Goal: Browse casually: Explore the website without a specific task or goal

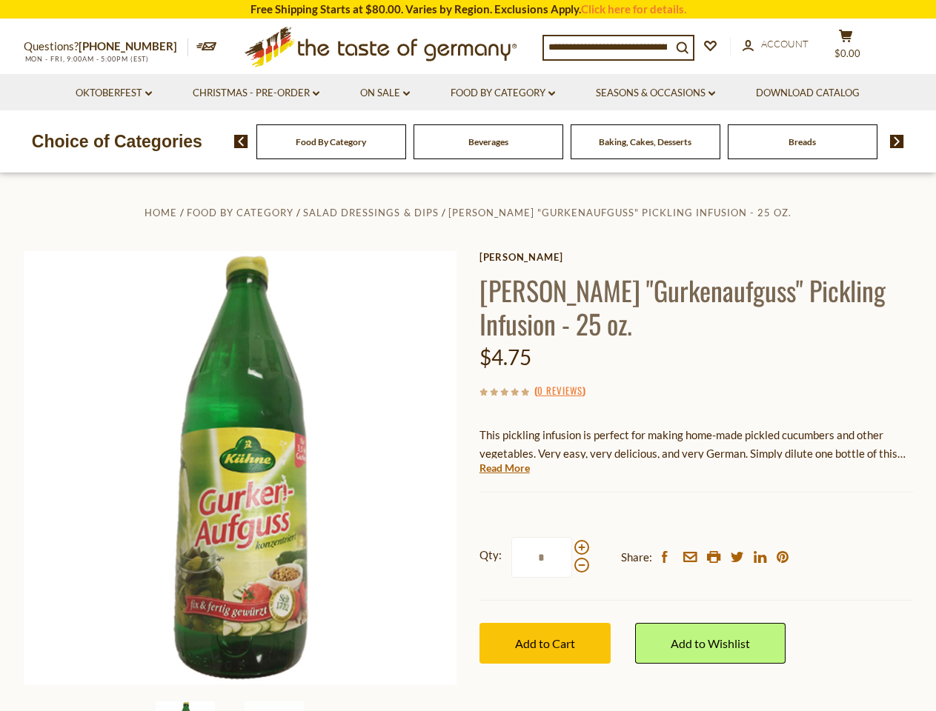
click at [468, 356] on div "Home Food By Category Salad Dressings & Dips [PERSON_NAME] "Gurkenaufguss" Pick…" at bounding box center [468, 488] width 911 height 570
click at [611, 46] on input at bounding box center [607, 46] width 127 height 21
click at [855, 47] on span "$0.00" at bounding box center [847, 53] width 26 height 12
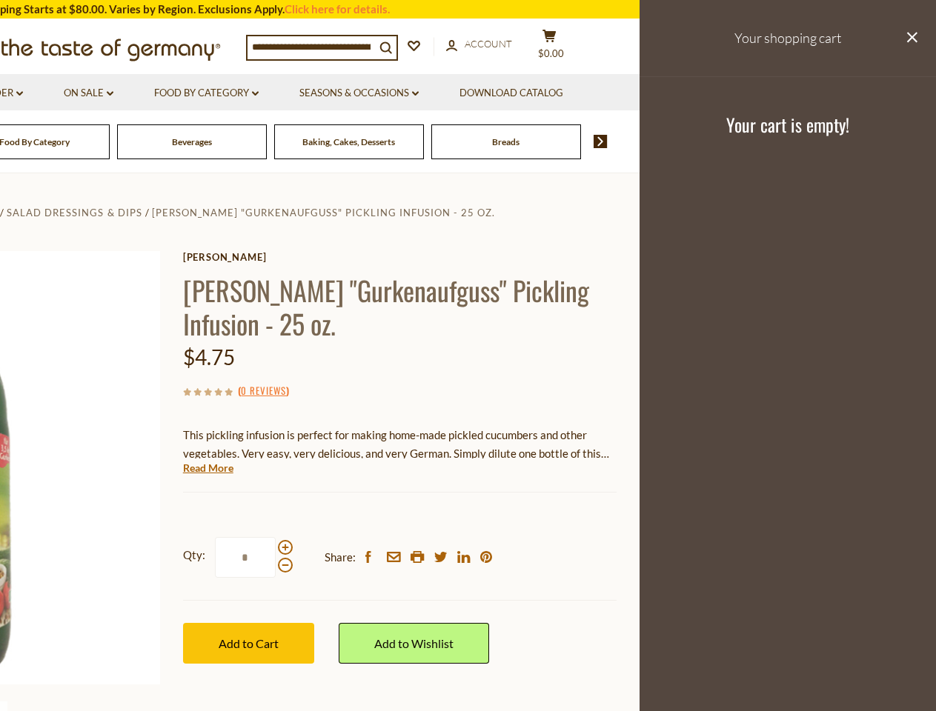
click at [385, 93] on link "Seasons & Occasions dropdown_arrow" at bounding box center [358, 93] width 119 height 16
click at [505, 93] on link "Download Catalog" at bounding box center [511, 93] width 104 height 16
click at [658, 93] on footer "Your cart is empty!" at bounding box center [787, 124] width 296 height 96
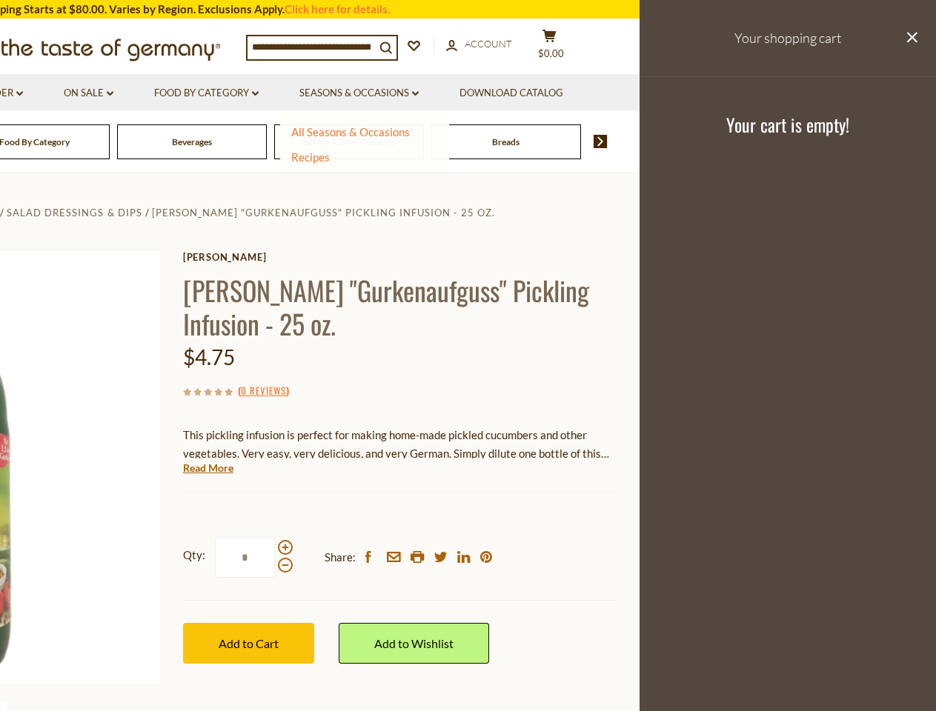
click at [110, 142] on div "Breads" at bounding box center [35, 141] width 150 height 35
click at [110, 142] on div "Beverages" at bounding box center [35, 141] width 150 height 35
